Goal: Answer question/provide support

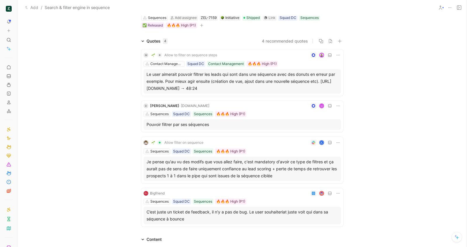
scroll to position [149, 0]
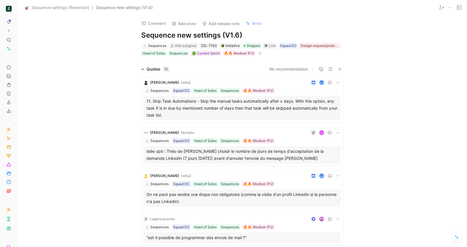
scroll to position [9, 0]
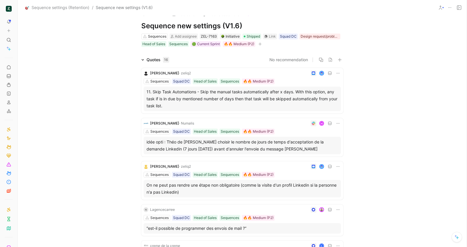
click at [183, 123] on span "· Numalis" at bounding box center [186, 123] width 15 height 4
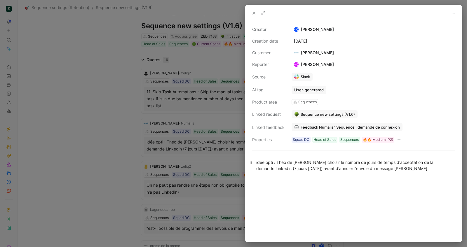
click at [430, 164] on div "idée opti : Théo de numalis Pouvoir choisir le nombre de jours de temps d'accep…" at bounding box center [353, 165] width 195 height 12
click at [433, 168] on div "idée opti : Théo de numalis Pouvoir choisir le nombre de jours de temps d'accep…" at bounding box center [353, 165] width 195 height 12
click at [296, 44] on button "Copy email" at bounding box center [302, 43] width 32 height 8
click at [302, 52] on div "Théo Anjard" at bounding box center [313, 52] width 45 height 7
click at [304, 43] on button "Copy email" at bounding box center [302, 43] width 32 height 8
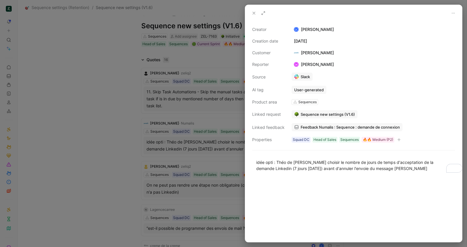
click at [253, 13] on icon at bounding box center [253, 13] width 5 height 5
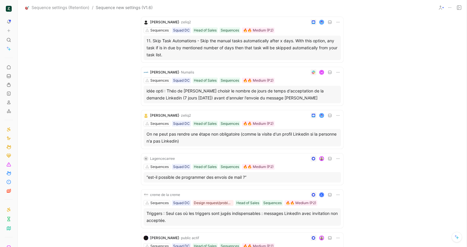
scroll to position [75, 0]
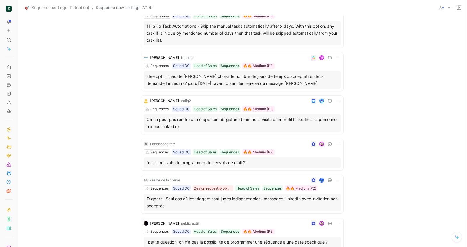
click at [199, 141] on div at bounding box center [259, 144] width 164 height 6
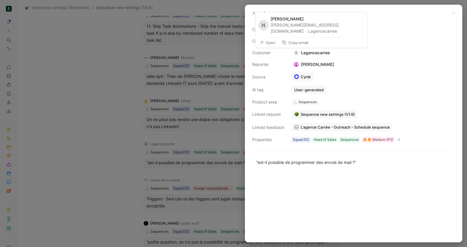
click at [294, 45] on button "Copy email" at bounding box center [295, 43] width 32 height 8
click at [372, 165] on p "“est-il possible de programmer des envois de mail ?”" at bounding box center [353, 163] width 217 height 10
click at [253, 12] on use at bounding box center [254, 13] width 2 height 2
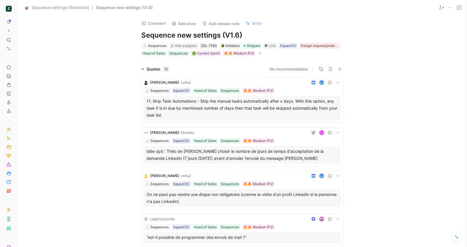
scroll to position [13, 0]
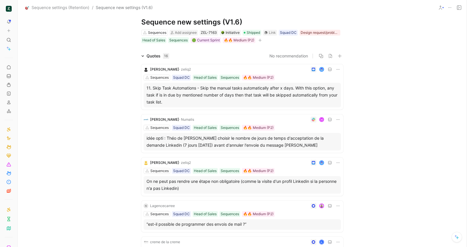
click at [255, 119] on div "M" at bounding box center [268, 120] width 144 height 6
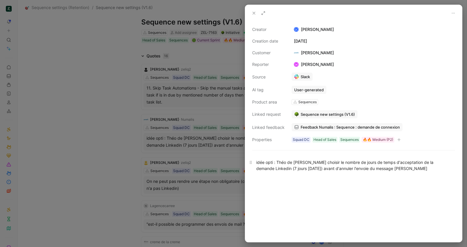
click at [426, 170] on div "idée opti : Théo de numalis Pouvoir choisir le nombre de jours de temps d'accep…" at bounding box center [353, 165] width 195 height 12
click at [256, 14] on icon at bounding box center [253, 13] width 5 height 5
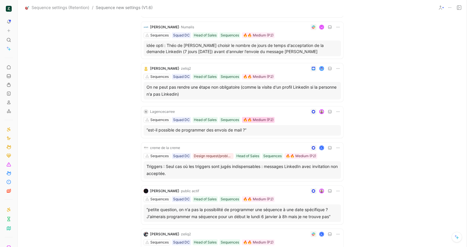
scroll to position [115, 0]
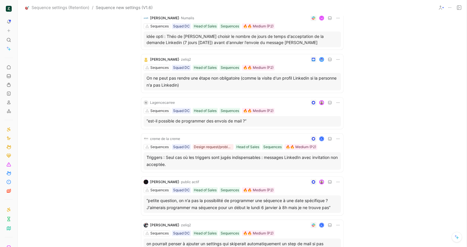
click at [209, 136] on div "A" at bounding box center [261, 139] width 158 height 6
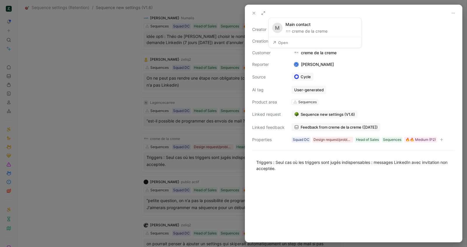
click at [285, 42] on button "Open" at bounding box center [280, 43] width 21 height 8
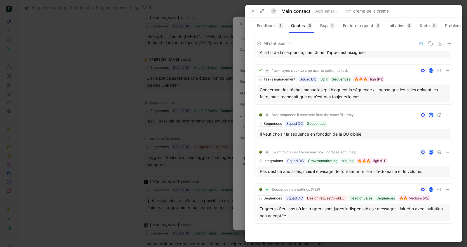
scroll to position [27, 0]
click at [257, 11] on div at bounding box center [258, 11] width 18 height 8
click at [256, 11] on div at bounding box center [258, 11] width 18 height 8
click at [255, 11] on button at bounding box center [253, 11] width 8 height 8
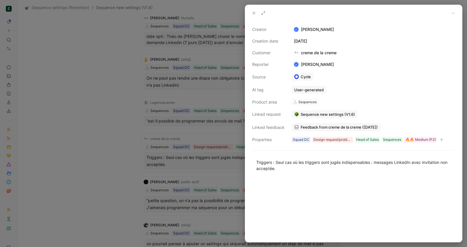
click at [253, 14] on use at bounding box center [254, 13] width 2 height 2
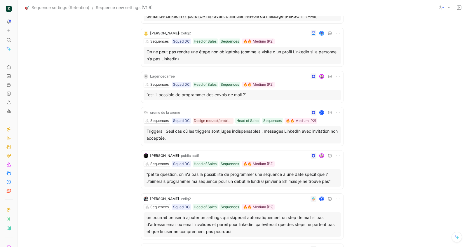
scroll to position [204, 0]
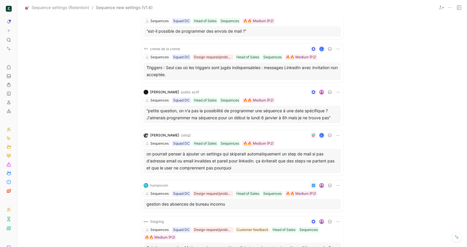
click at [210, 92] on div at bounding box center [270, 92] width 139 height 6
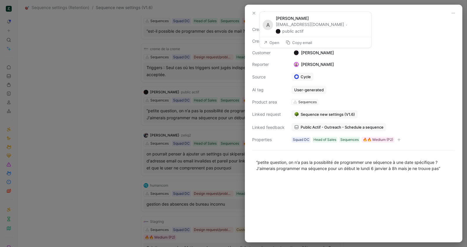
click at [298, 43] on button "Copy email" at bounding box center [299, 43] width 32 height 8
drag, startPoint x: 332, startPoint y: 166, endPoint x: 449, endPoint y: 165, distance: 116.7
click at [332, 166] on div "“petite question, on n'a pas la possibilité de programmer une séquence à une da…" at bounding box center [353, 165] width 195 height 12
click at [446, 164] on div "“petite question, on n'a pas la possibilité de programmer une séquence à une da…" at bounding box center [353, 165] width 195 height 12
click at [441, 169] on div "“petite question, on n'a pas la possibilité de programmer une séquence à une da…" at bounding box center [353, 165] width 195 height 12
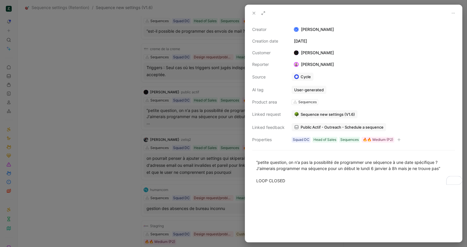
click at [254, 12] on icon at bounding box center [253, 13] width 5 height 5
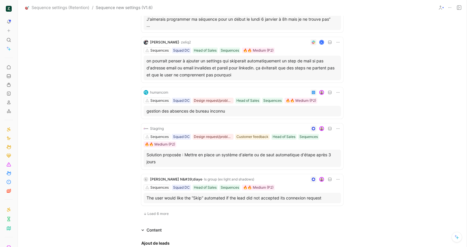
scroll to position [307, 0]
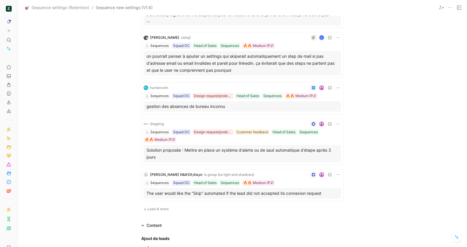
click at [195, 142] on div "Sequences Squad DC Design request/problem Customer feedback Head of Sales Seque…" at bounding box center [242, 135] width 197 height 13
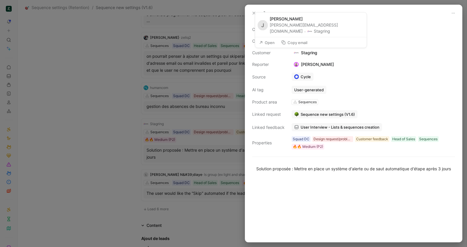
click at [299, 46] on button "Copy email" at bounding box center [294, 43] width 32 height 8
click at [279, 174] on p "Solution proposée : Mettre en place un système d'alerte ou de saut automatique …" at bounding box center [353, 169] width 217 height 10
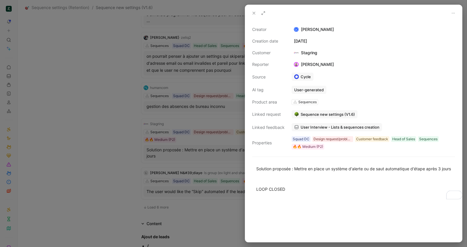
click at [251, 13] on icon at bounding box center [253, 13] width 5 height 5
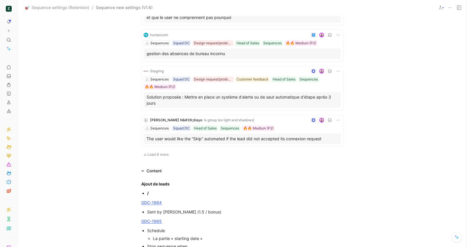
scroll to position [484, 0]
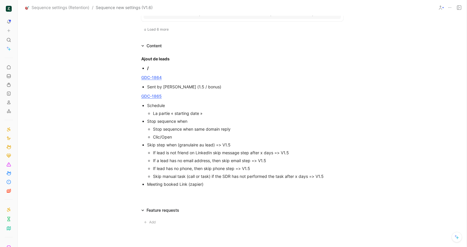
click at [158, 30] on span "Load 6 more" at bounding box center [157, 29] width 21 height 5
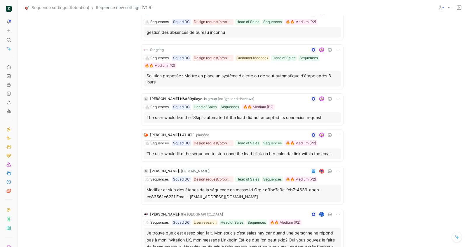
scroll to position [424, 0]
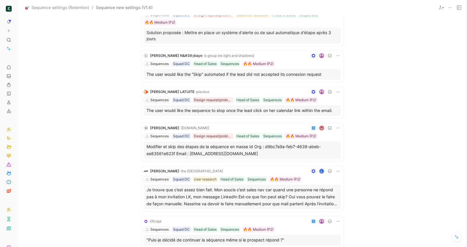
click at [219, 89] on div at bounding box center [275, 92] width 129 height 6
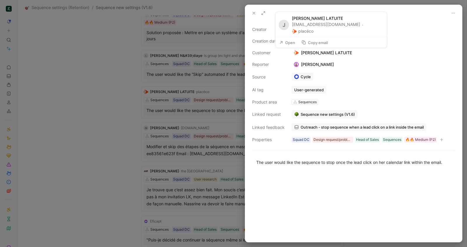
click at [307, 44] on button "Copy email" at bounding box center [315, 43] width 32 height 8
drag, startPoint x: 346, startPoint y: 181, endPoint x: 433, endPoint y: 157, distance: 90.2
click at [346, 181] on div at bounding box center [353, 207] width 217 height 70
click at [257, 14] on button at bounding box center [254, 13] width 8 height 8
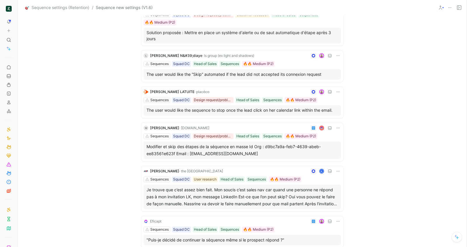
click at [211, 125] on div at bounding box center [275, 128] width 129 height 6
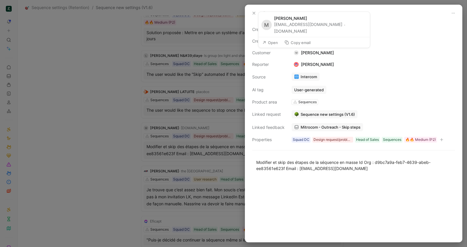
click at [300, 39] on button "Copy email" at bounding box center [297, 43] width 32 height 8
click at [343, 162] on div "Modifier et skip des étapes de la séquence en masse Id Org : d9bc7a9a-feb7-4639…" at bounding box center [353, 165] width 195 height 12
click at [349, 167] on div "Modifier et skip des étapes de la séquence en masse Id Org : d9bc7a9a-feb7-4639…" at bounding box center [353, 165] width 195 height 12
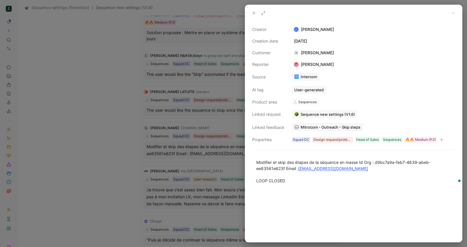
click at [250, 14] on button at bounding box center [254, 13] width 8 height 8
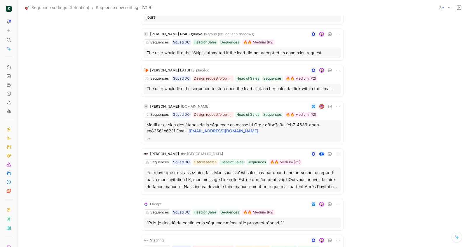
scroll to position [463, 0]
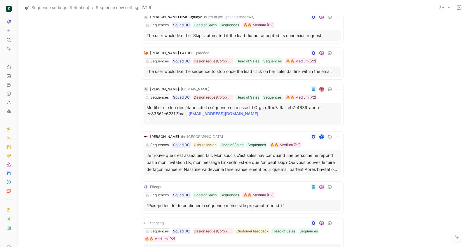
click at [239, 137] on div "A" at bounding box center [283, 137] width 116 height 6
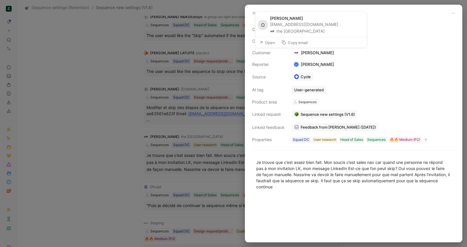
click at [305, 42] on button "Copy email" at bounding box center [295, 43] width 32 height 8
click at [326, 189] on div "Je trouve que c’est assez bien fait. Mon soucis c’est sales nav car quand une p…" at bounding box center [353, 174] width 195 height 31
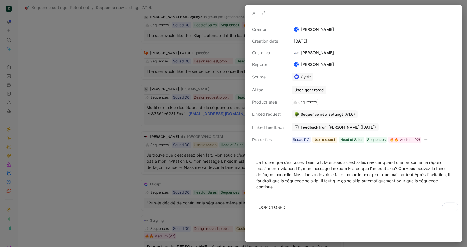
click at [254, 12] on icon at bounding box center [253, 13] width 5 height 5
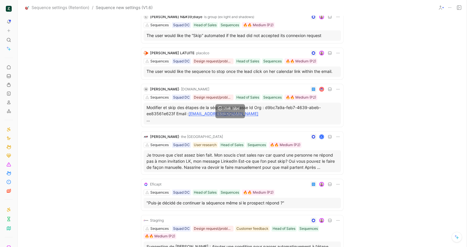
scroll to position [517, 0]
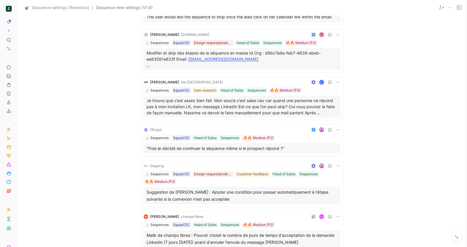
click at [166, 128] on div at bounding box center [252, 130] width 177 height 6
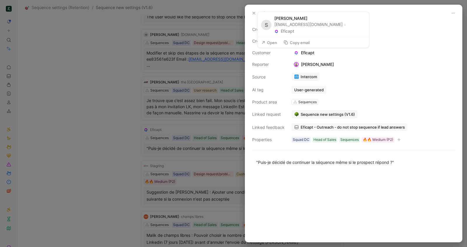
click at [305, 44] on button "Copy email" at bounding box center [297, 43] width 32 height 8
click at [254, 14] on icon at bounding box center [253, 13] width 5 height 5
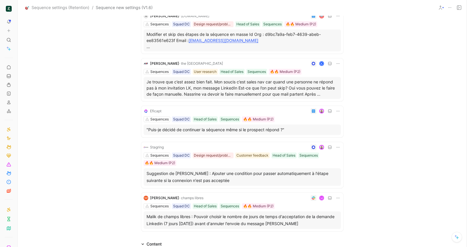
scroll to position [607, 0]
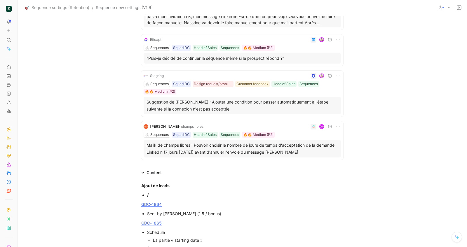
click at [228, 125] on div "M" at bounding box center [273, 127] width 135 height 6
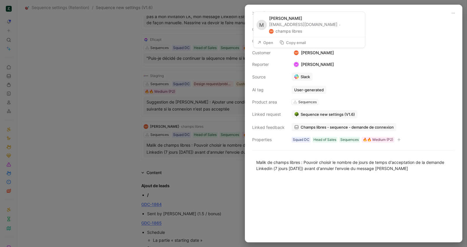
click at [304, 45] on button "Copy email" at bounding box center [293, 43] width 32 height 8
click at [250, 11] on button at bounding box center [254, 13] width 8 height 8
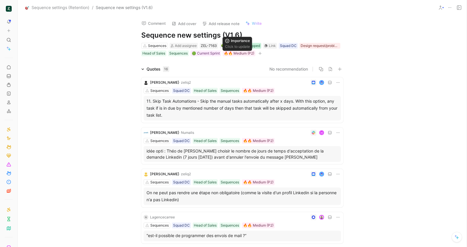
click at [249, 46] on span "Shipped" at bounding box center [252, 46] width 13 height 6
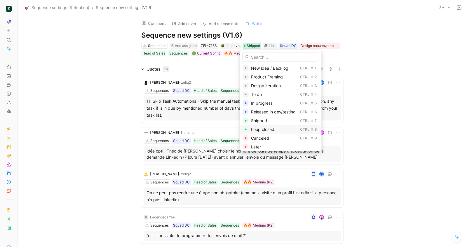
click at [267, 132] on span "Loop closed" at bounding box center [262, 129] width 23 height 5
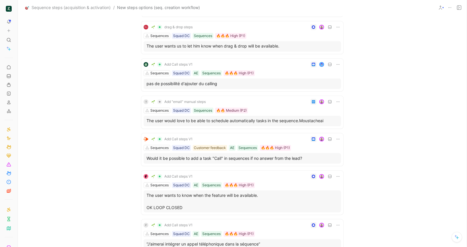
scroll to position [360, 0]
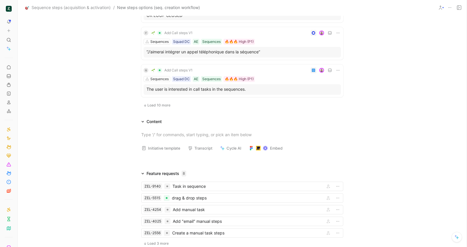
click at [160, 103] on span "Load 10 more" at bounding box center [158, 105] width 23 height 5
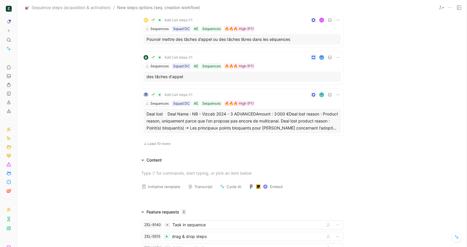
scroll to position [0, 0]
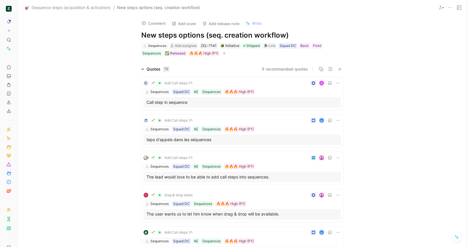
click at [224, 80] on div "M" at bounding box center [270, 83] width 141 height 6
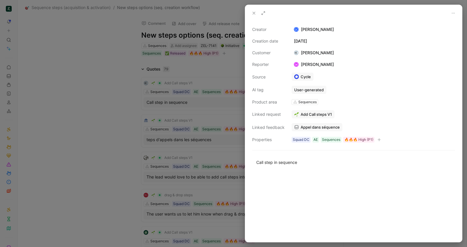
click at [252, 16] on button at bounding box center [254, 13] width 8 height 8
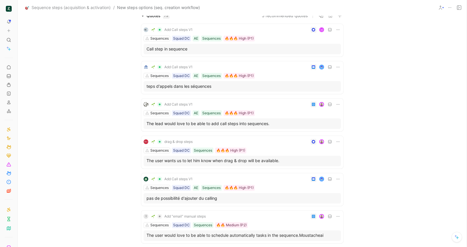
scroll to position [78, 0]
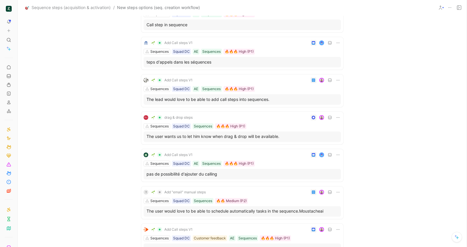
click at [208, 116] on div at bounding box center [270, 118] width 141 height 6
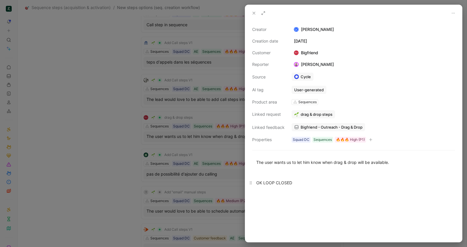
drag, startPoint x: 252, startPoint y: 13, endPoint x: 246, endPoint y: 185, distance: 172.2
click at [252, 13] on icon at bounding box center [253, 13] width 5 height 5
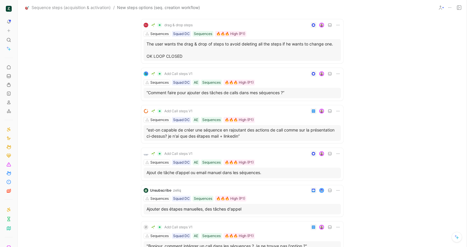
scroll to position [635, 0]
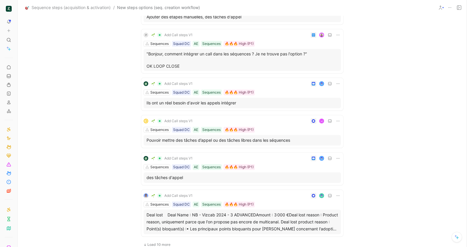
click at [258, 127] on div "Sequences Squad DC AE Sequences 🔥🔥🔥 High (P1)" at bounding box center [242, 130] width 197 height 6
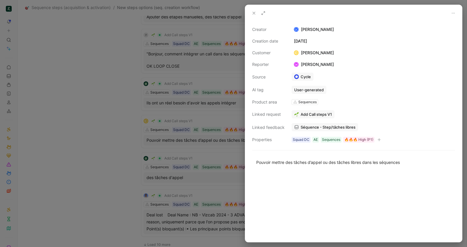
click at [105, 139] on div at bounding box center [233, 123] width 467 height 247
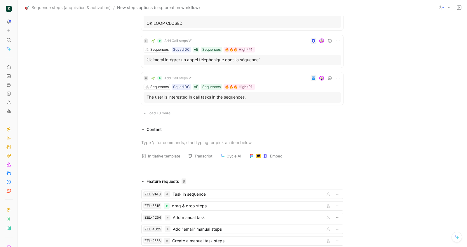
scroll to position [358, 0]
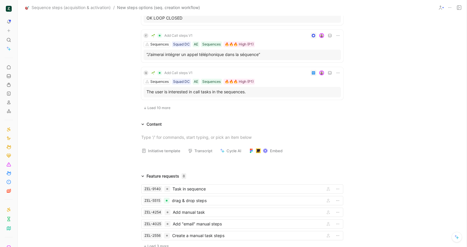
click at [160, 106] on span "Load 10 more" at bounding box center [158, 108] width 23 height 5
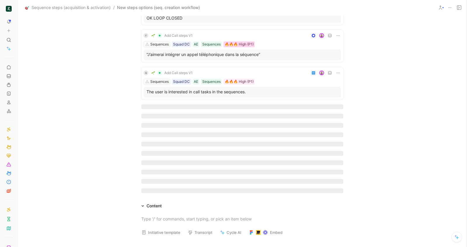
click at [249, 44] on div "🔥🔥🔥 High (P1)" at bounding box center [239, 44] width 29 height 6
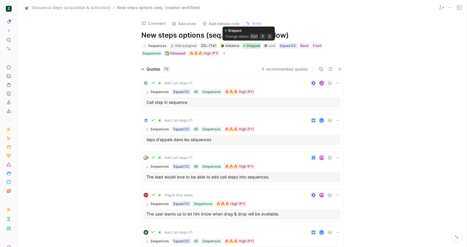
click at [249, 45] on span "Shipped" at bounding box center [252, 46] width 13 height 6
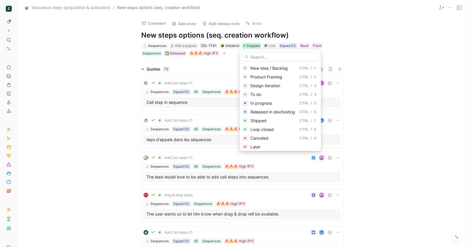
click at [270, 130] on span "Loop closed" at bounding box center [261, 129] width 23 height 5
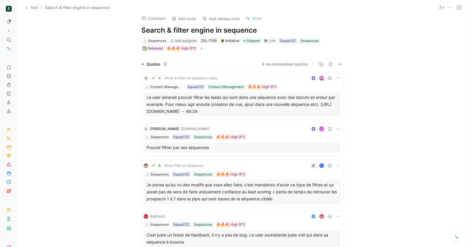
scroll to position [9, 0]
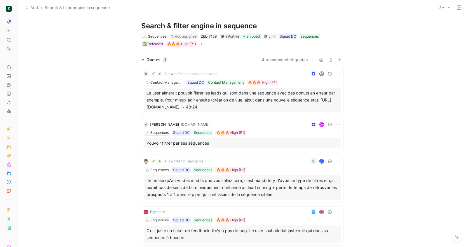
click at [250, 71] on div at bounding box center [282, 74] width 116 height 6
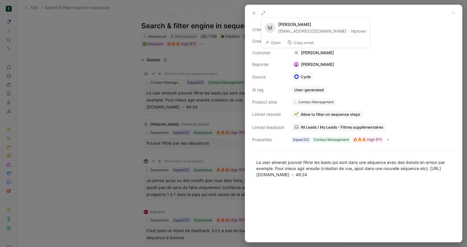
click at [307, 44] on button "Copy email" at bounding box center [300, 43] width 32 height 8
click at [253, 11] on icon at bounding box center [253, 13] width 5 height 5
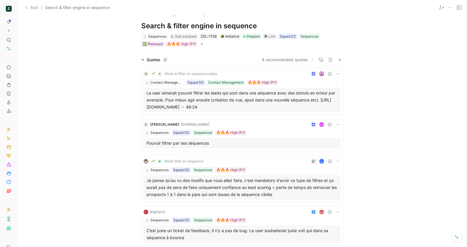
click at [289, 75] on div at bounding box center [282, 74] width 116 height 6
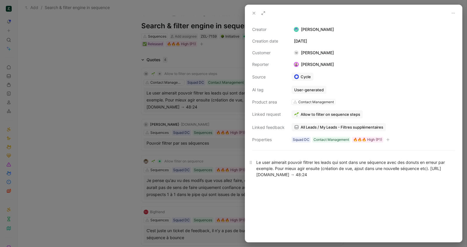
click at [412, 170] on div "Le user aimerait pouvoir filtrer les leads qui sont dans une séquence avec des …" at bounding box center [353, 168] width 195 height 18
click at [415, 173] on div "Le user aimerait pouvoir filtrer les leads qui sont dans une séquence avec des …" at bounding box center [353, 168] width 195 height 18
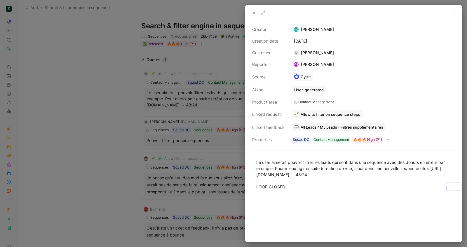
click at [251, 13] on button at bounding box center [254, 13] width 8 height 8
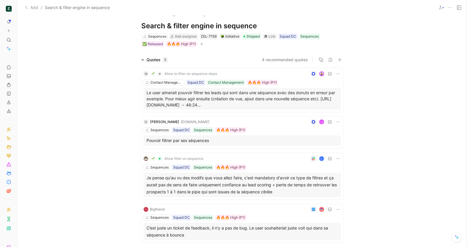
click at [270, 125] on div "D [PERSON_NAME][DOMAIN_NAME] M Sequences Squad DC Sequences 🔥🔥🔥 High (P1) Pouvo…" at bounding box center [242, 133] width 202 height 32
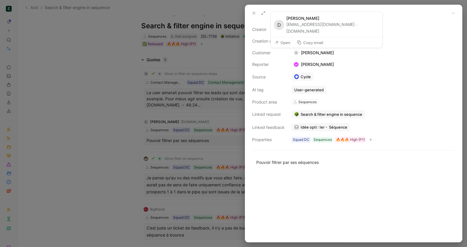
click at [304, 43] on button "Copy email" at bounding box center [310, 43] width 32 height 8
click at [330, 166] on p "Pouvoir filtrer par ses séquences" at bounding box center [353, 163] width 217 height 10
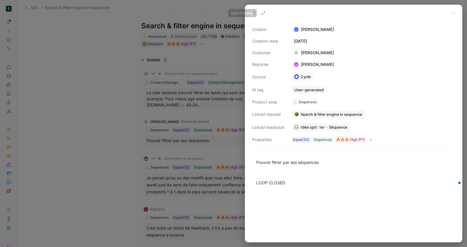
click at [254, 12] on use at bounding box center [254, 13] width 2 height 2
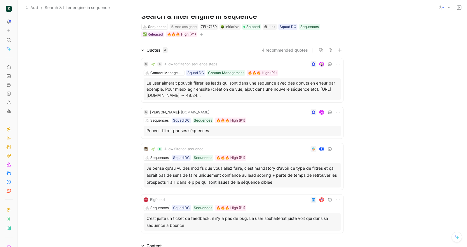
scroll to position [24, 0]
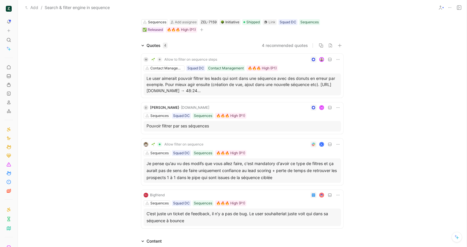
click at [259, 146] on div "A" at bounding box center [276, 144] width 130 height 6
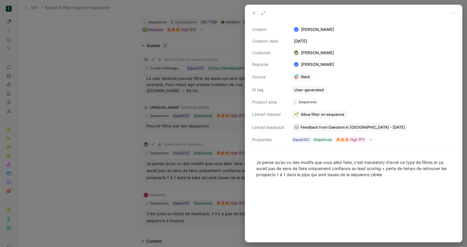
click at [250, 9] on button at bounding box center [254, 13] width 8 height 8
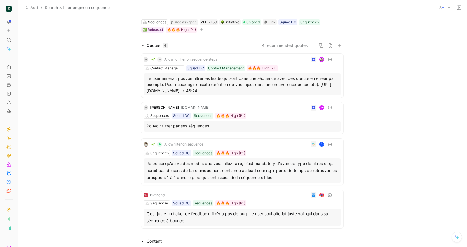
click at [271, 201] on div "Sequences Squad DC Sequences 🔥🔥🔥 High (P1)" at bounding box center [242, 203] width 197 height 6
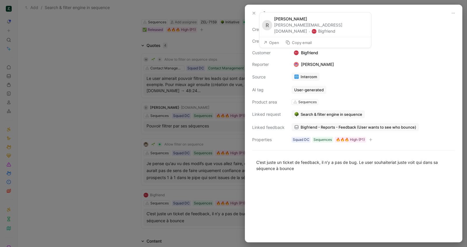
click at [300, 43] on button "Copy email" at bounding box center [299, 43] width 32 height 8
